Goal: Contribute content

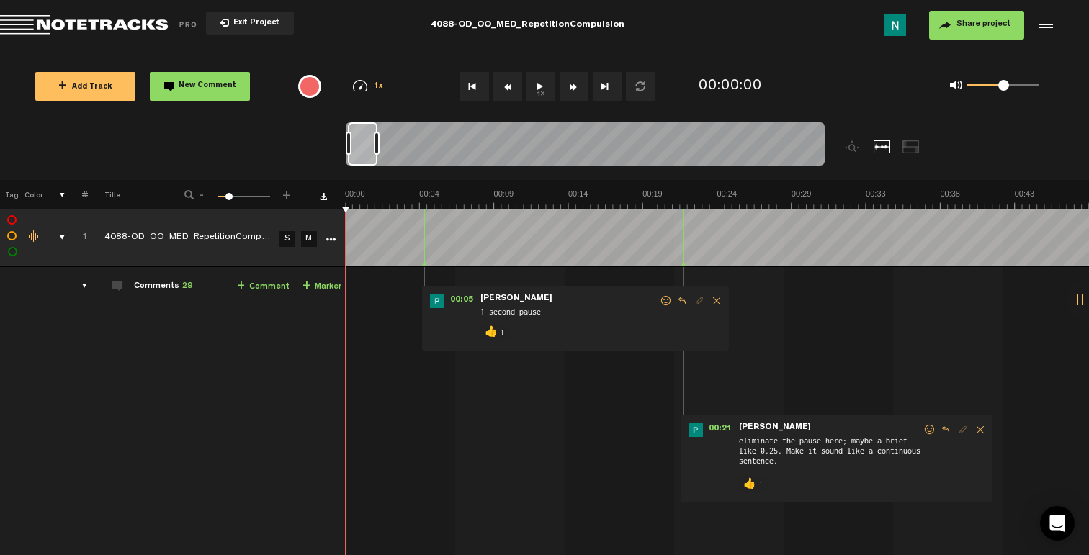
click at [58, 235] on div "comments, stamps & drawings" at bounding box center [56, 237] width 22 height 14
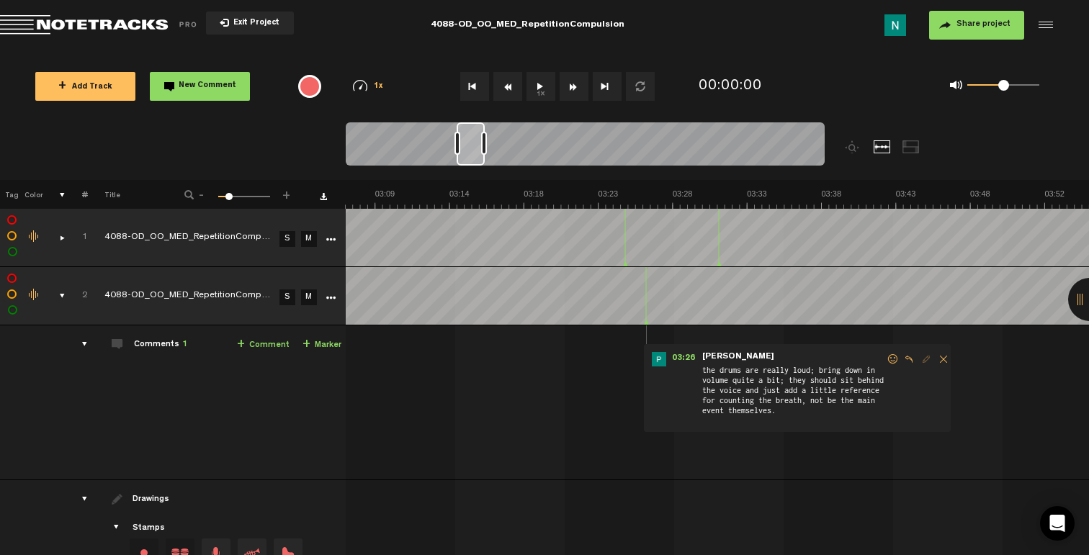
scroll to position [0, 2909]
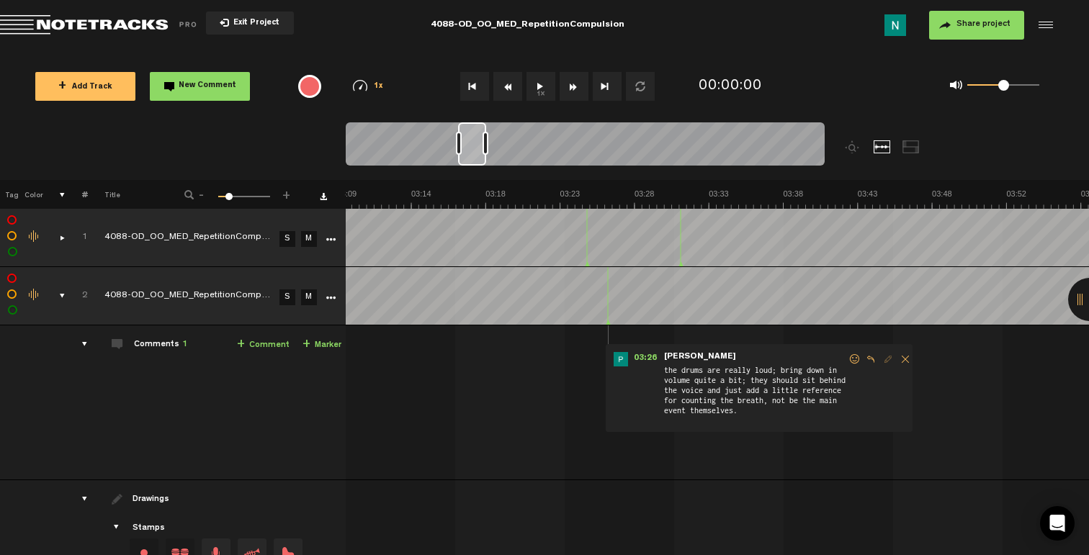
drag, startPoint x: 366, startPoint y: 158, endPoint x: 476, endPoint y: 153, distance: 110.3
click at [476, 153] on div at bounding box center [472, 143] width 28 height 43
click at [852, 359] on span at bounding box center [855, 359] width 14 height 10
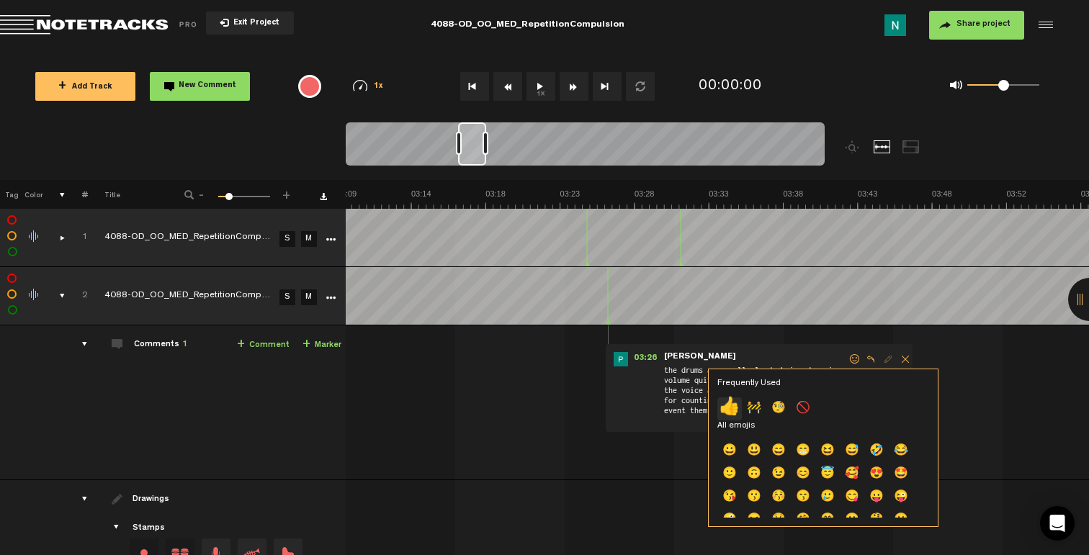
click at [735, 405] on p "👍" at bounding box center [729, 408] width 24 height 23
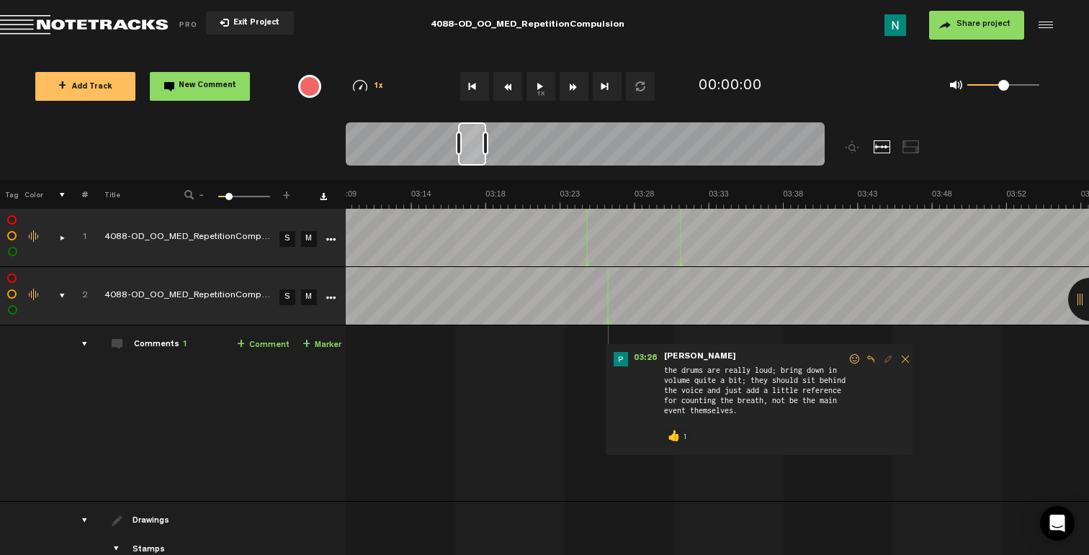
click at [58, 292] on div "comments, stamps & drawings" at bounding box center [56, 296] width 22 height 14
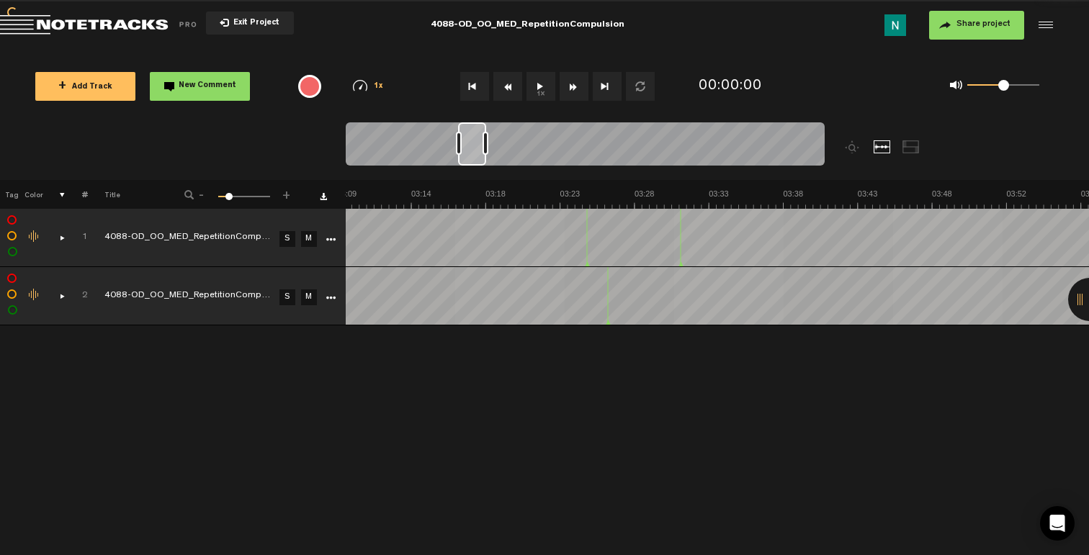
click at [78, 90] on span "+ Add Track" at bounding box center [85, 88] width 54 height 8
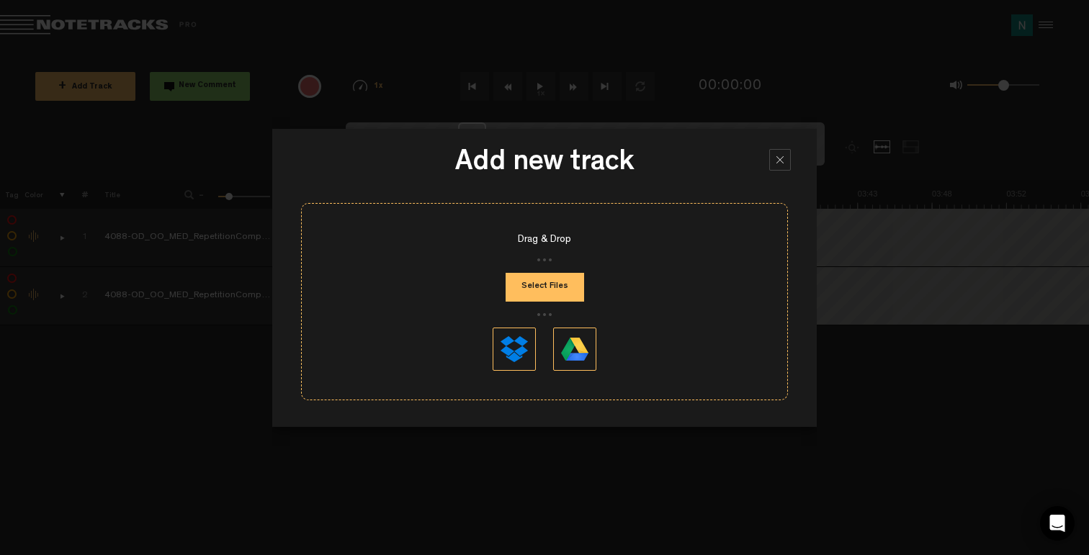
click at [526, 289] on button "Select Files" at bounding box center [544, 287] width 78 height 29
